Goal: Information Seeking & Learning: Learn about a topic

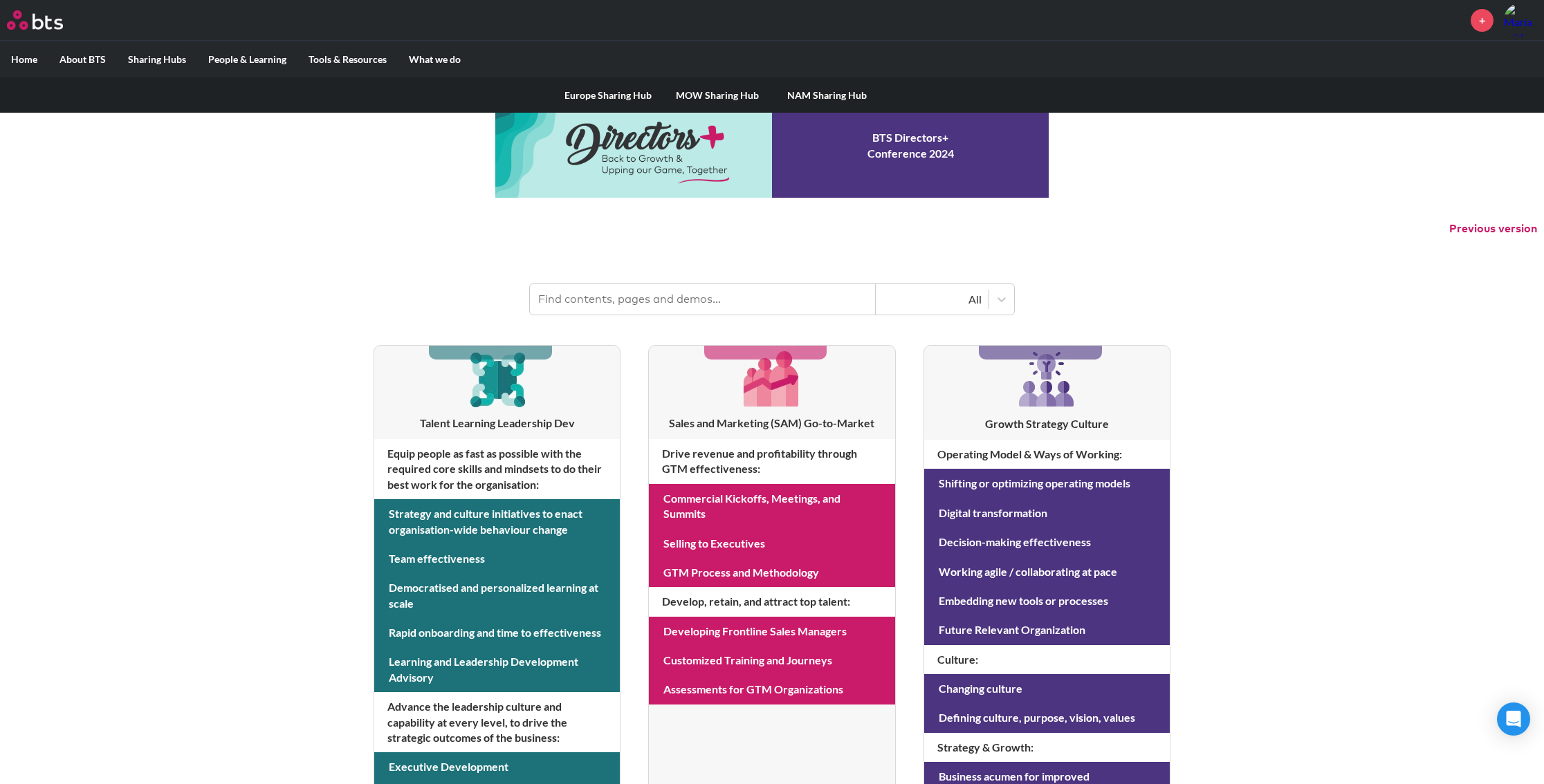
click at [150, 59] on label "Sharing Hubs" at bounding box center [157, 59] width 80 height 36
click at [0, 0] on input "Sharing Hubs" at bounding box center [0, 0] width 0 height 0
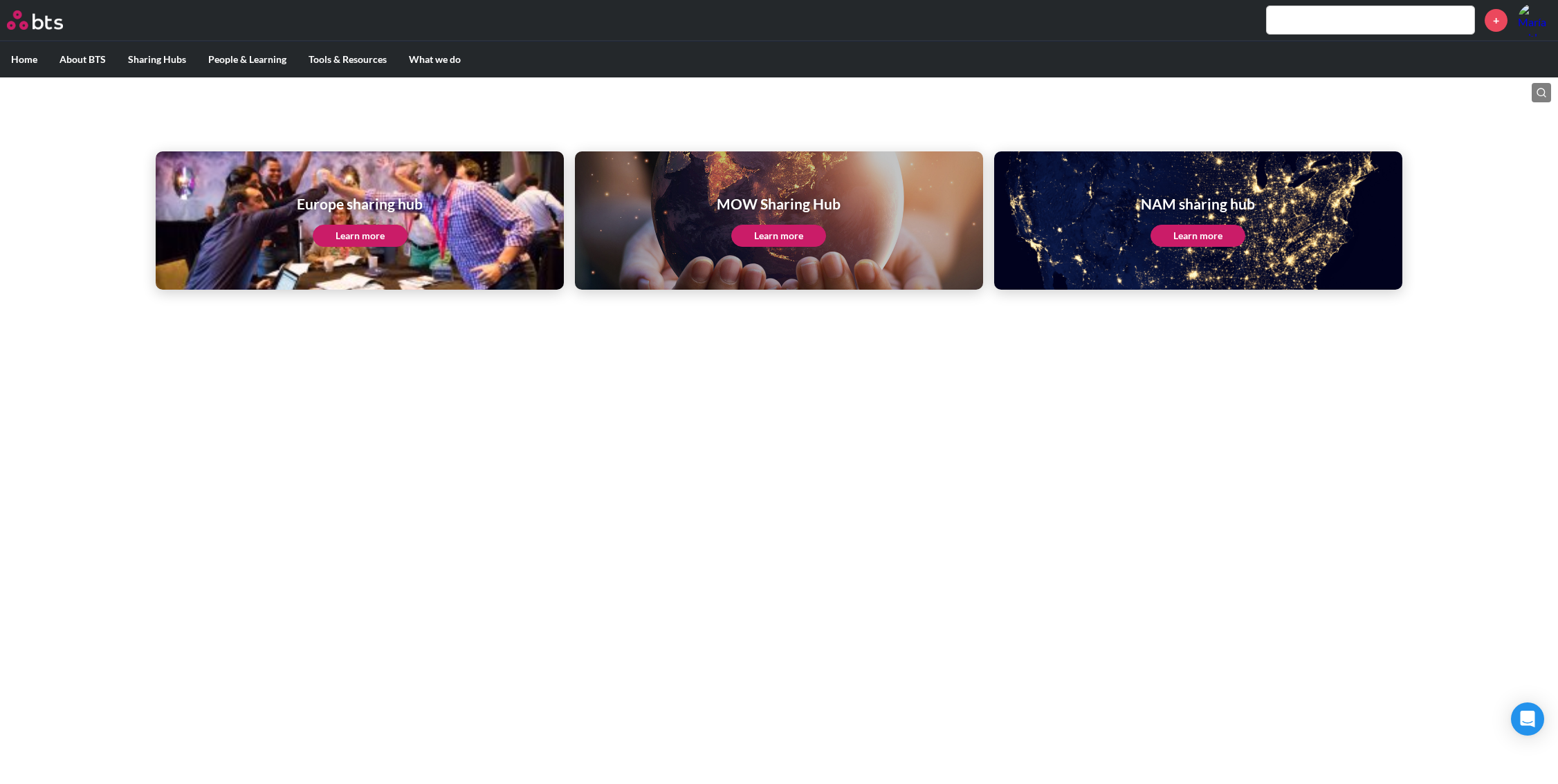
click at [797, 235] on link "Learn more" at bounding box center [779, 236] width 95 height 22
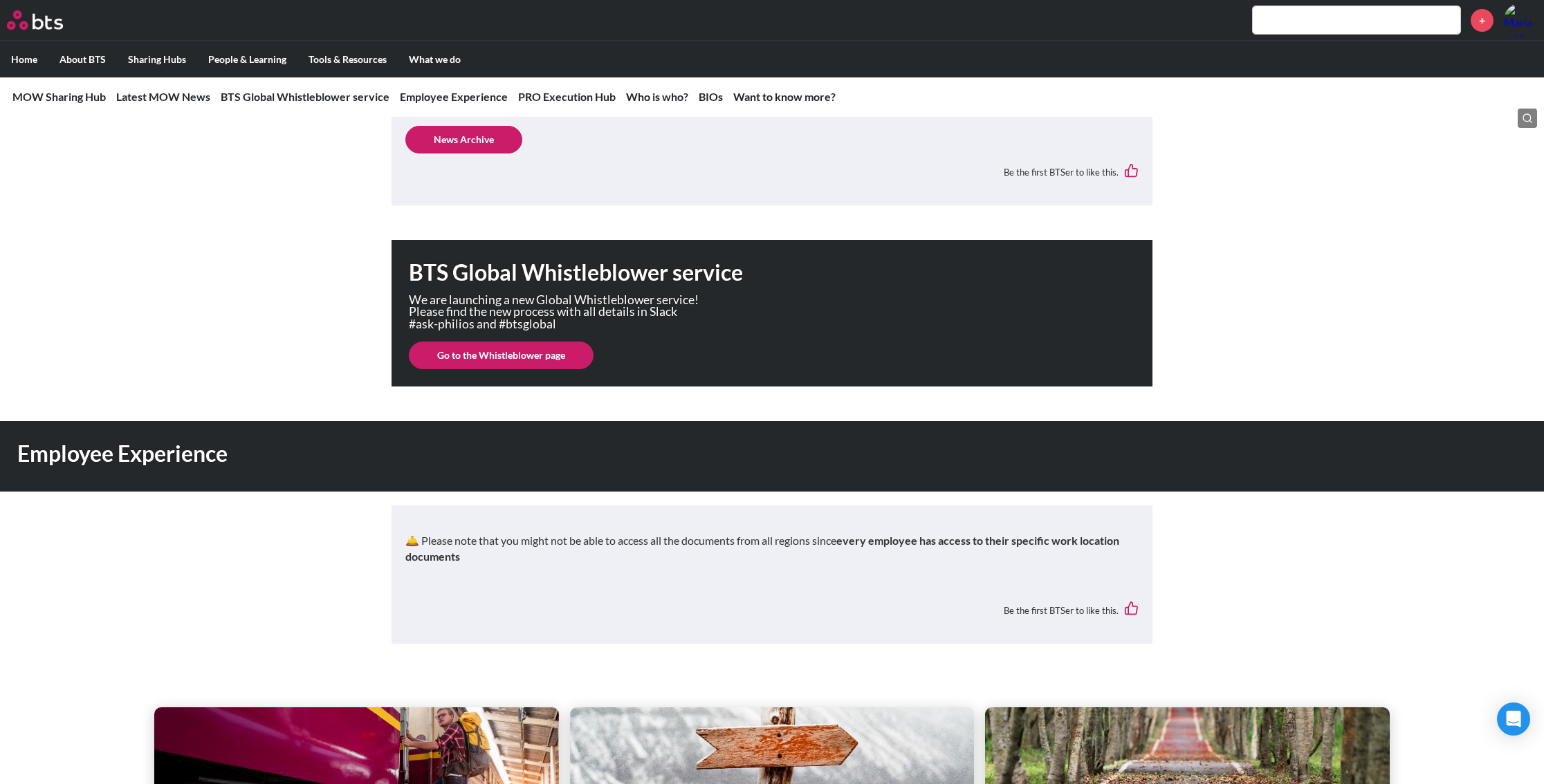
scroll to position [1141, 0]
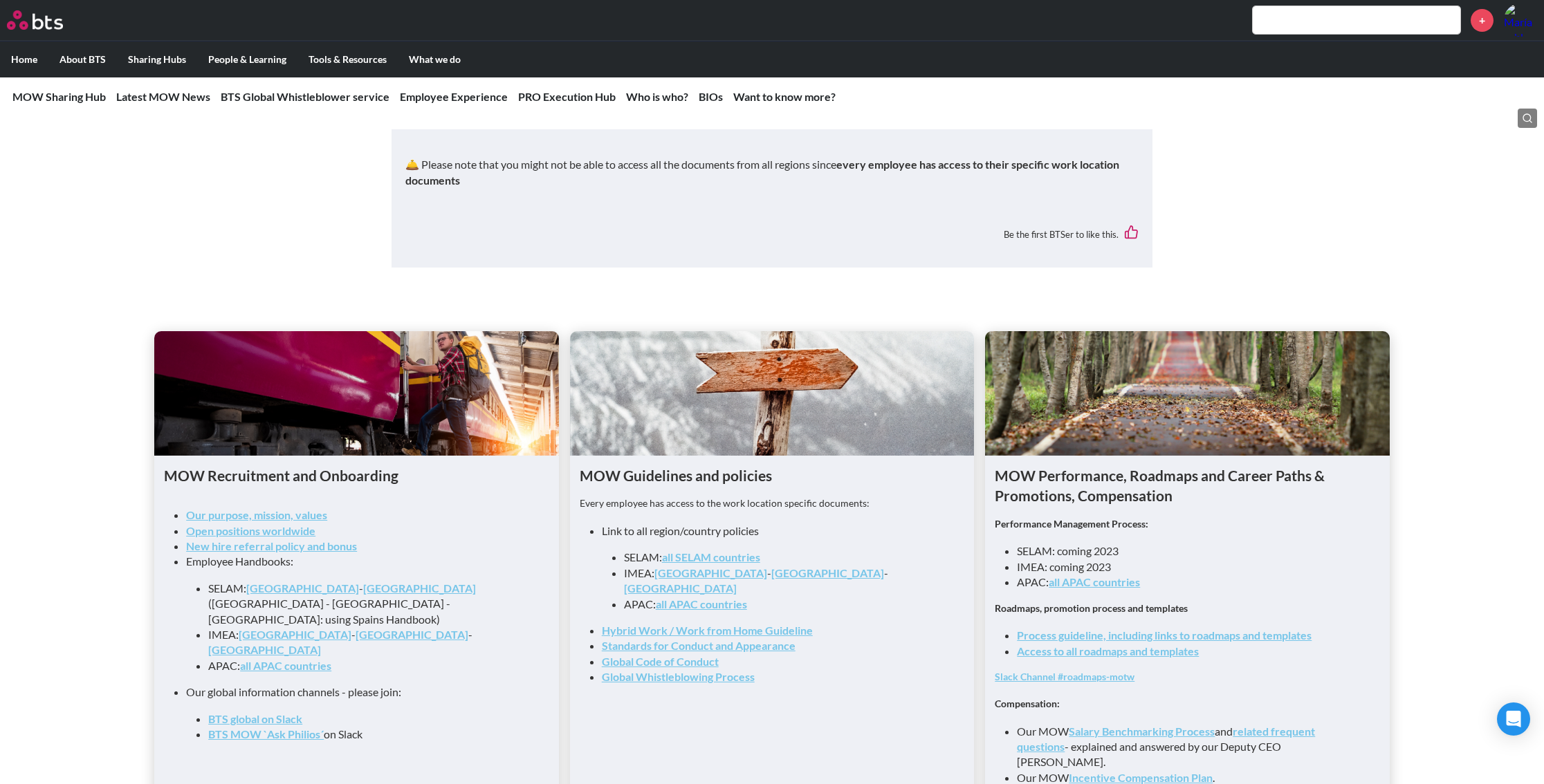
click at [697, 551] on link "all SELAM countries" at bounding box center [711, 557] width 98 height 13
